Goal: Communication & Community: Answer question/provide support

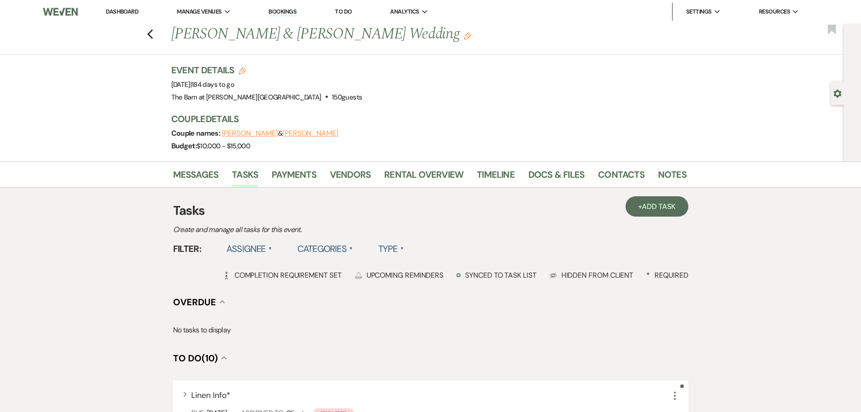
drag, startPoint x: 0, startPoint y: 0, endPoint x: 113, endPoint y: 9, distance: 113.8
click at [113, 9] on link "Dashboard" at bounding box center [122, 12] width 33 height 8
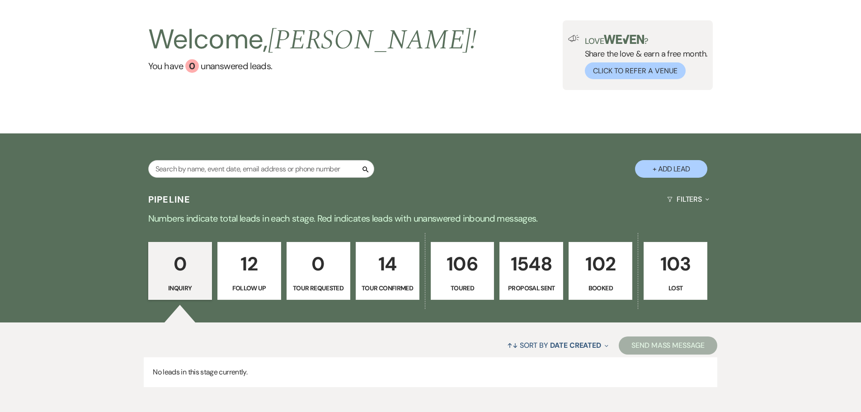
scroll to position [90, 0]
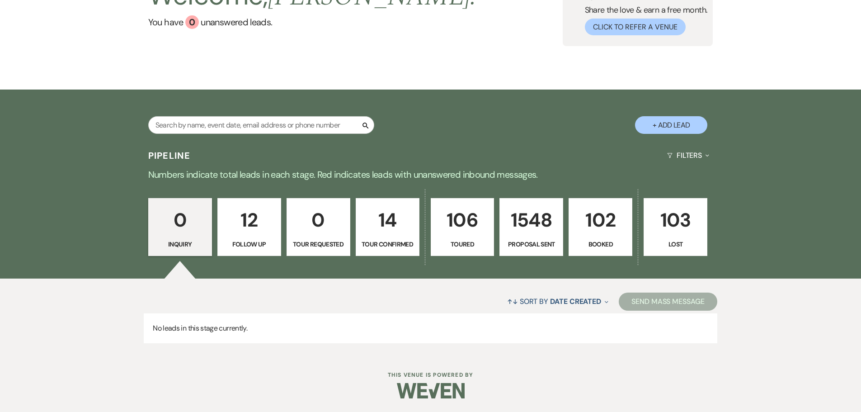
click at [588, 241] on p "Booked" at bounding box center [601, 244] width 52 height 10
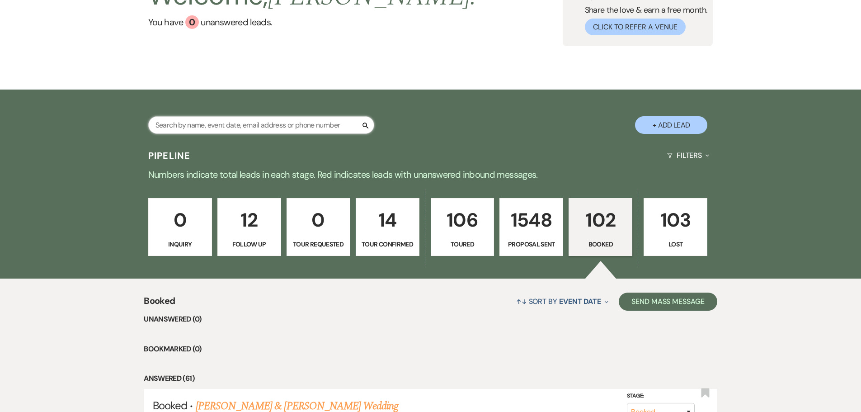
click at [242, 129] on input "text" at bounding box center [261, 125] width 226 height 18
type input "maxon"
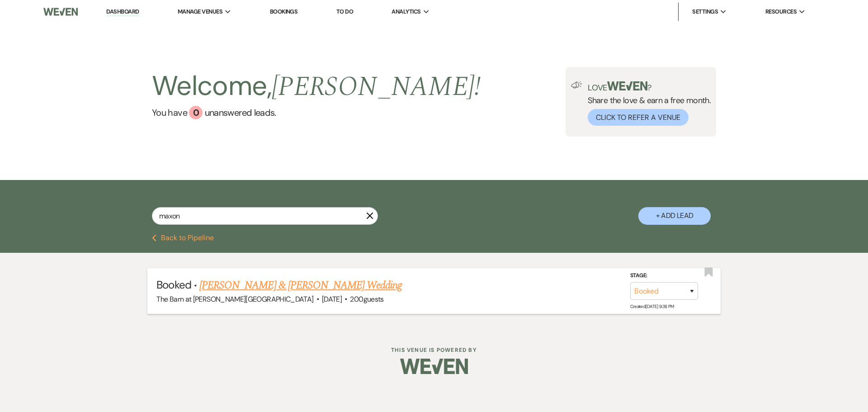
click at [257, 285] on link "[PERSON_NAME] & [PERSON_NAME] Wedding" at bounding box center [300, 285] width 203 height 16
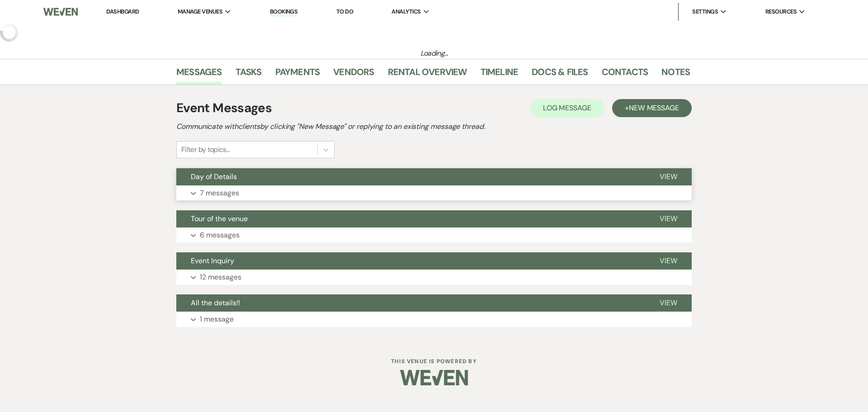
click at [227, 195] on div "Event Messages Log Log Message + New Message Communicate with clients by clicki…" at bounding box center [433, 212] width 515 height 255
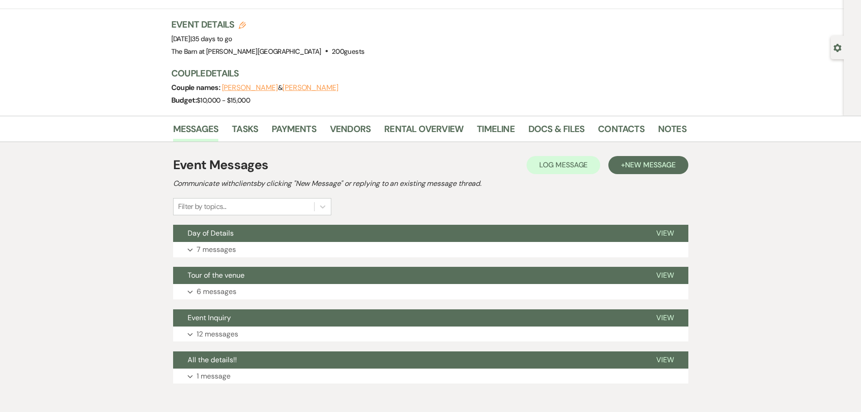
scroll to position [89, 0]
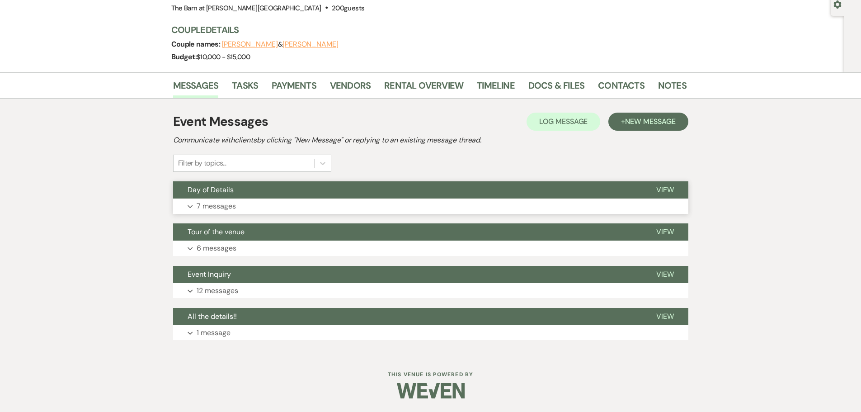
click at [211, 201] on p "7 messages" at bounding box center [216, 206] width 39 height 12
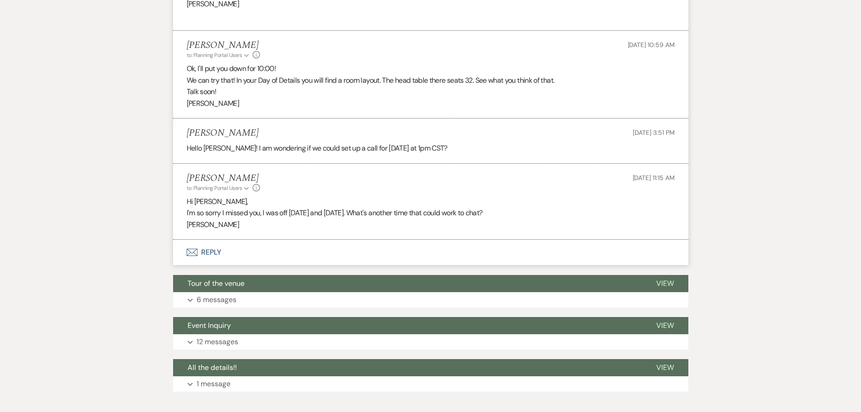
scroll to position [858, 0]
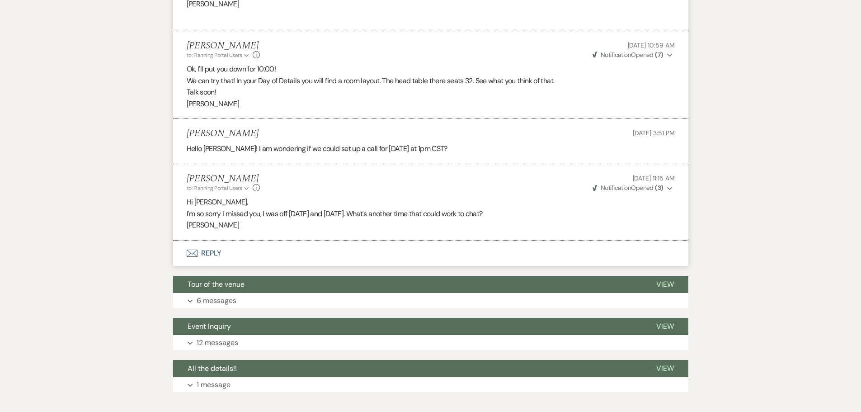
click at [222, 252] on button "Envelope Reply" at bounding box center [430, 252] width 515 height 25
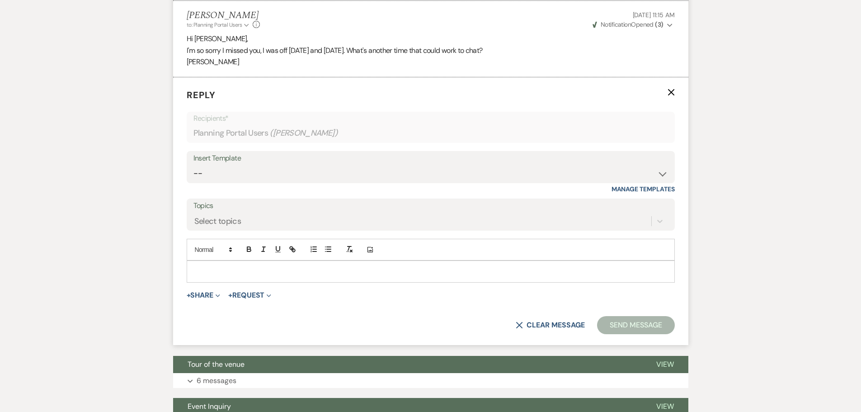
scroll to position [1027, 0]
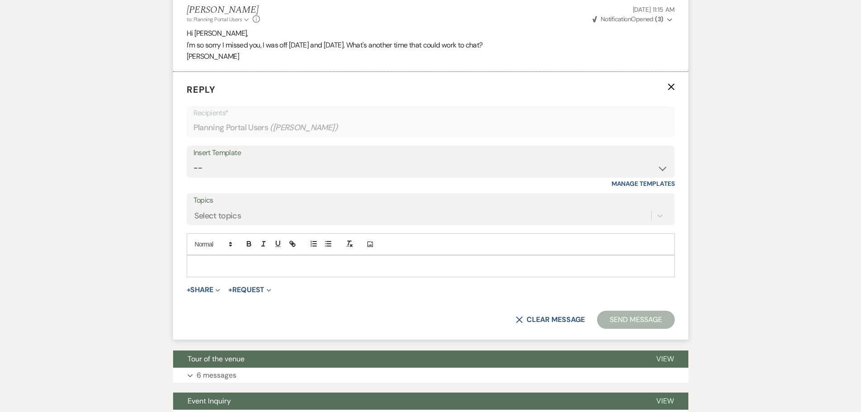
click at [214, 261] on p at bounding box center [431, 266] width 474 height 10
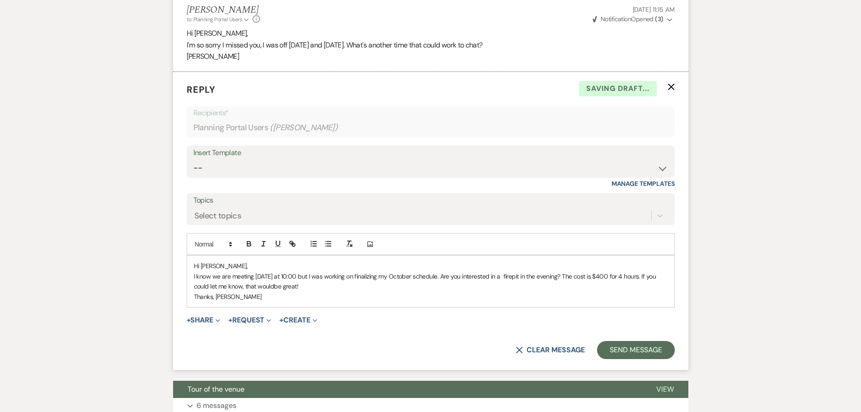
click at [273, 286] on p "I know we are meeting [DATE] at 10:00 but I was working on finalizing my Octobe…" at bounding box center [431, 281] width 474 height 20
click at [610, 348] on button "Send Message" at bounding box center [635, 350] width 77 height 18
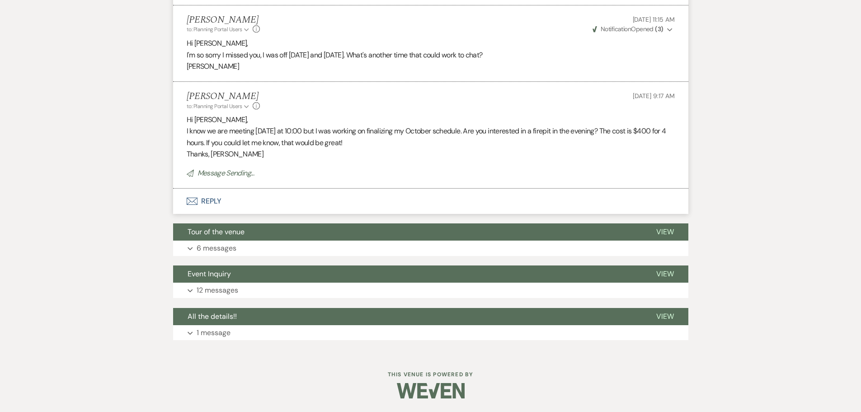
scroll to position [1017, 0]
